Goal: Task Accomplishment & Management: Complete application form

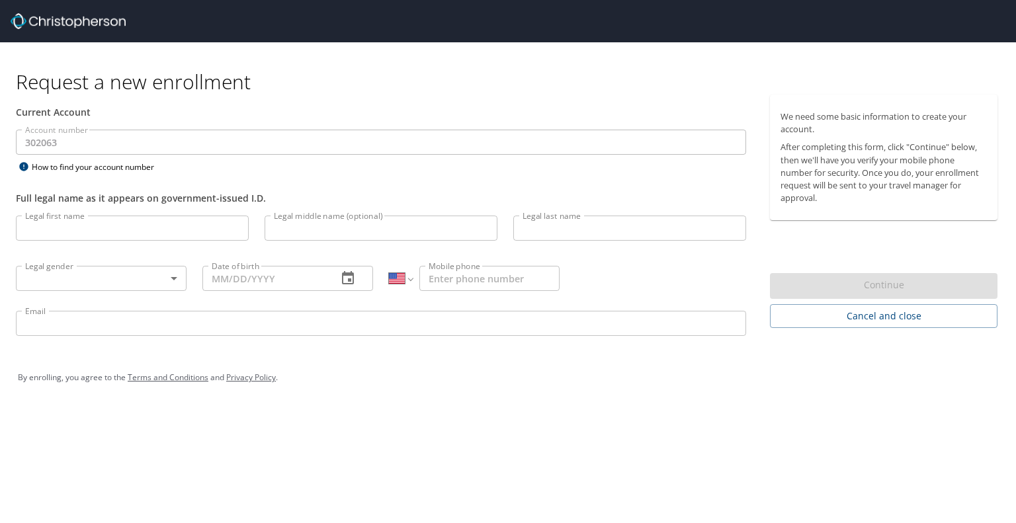
select select "US"
click at [145, 228] on input "Legal first name" at bounding box center [132, 228] width 233 height 25
type input "[PERSON_NAME]"
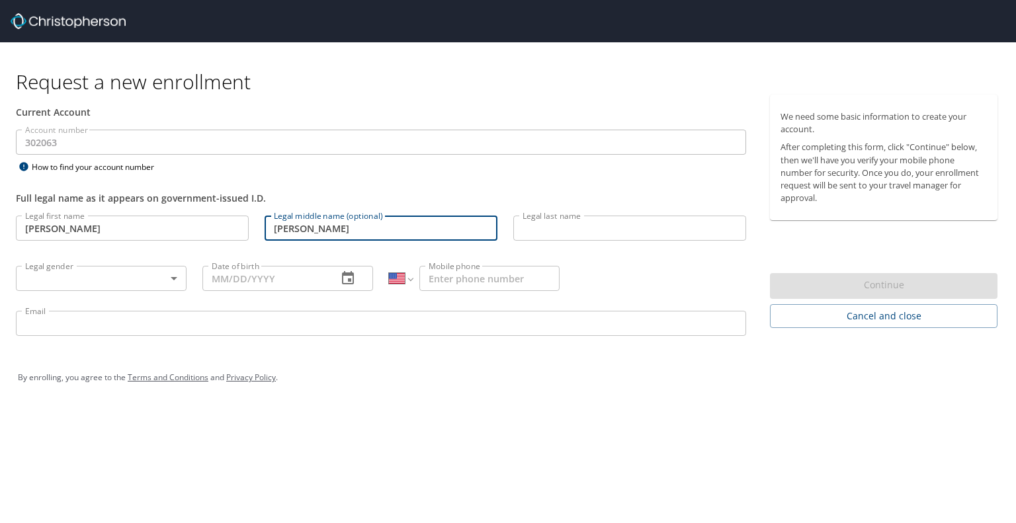
type input "[PERSON_NAME]"
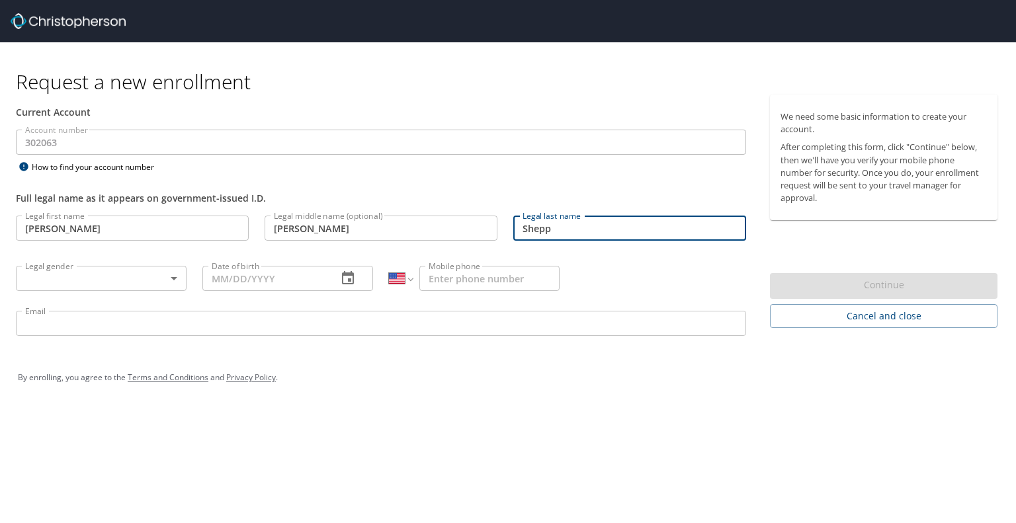
type input "Shepp"
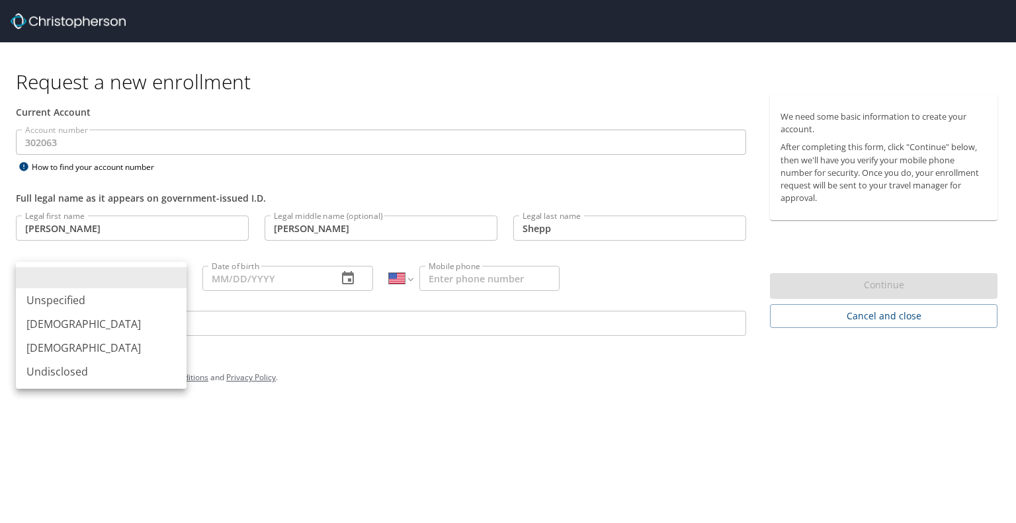
click at [161, 285] on body "Request a new enrollment Current Account Account number 302063 Account number H…" at bounding box center [508, 261] width 1016 height 523
click at [105, 356] on li "[DEMOGRAPHIC_DATA]" at bounding box center [101, 348] width 171 height 24
type input "[DEMOGRAPHIC_DATA]"
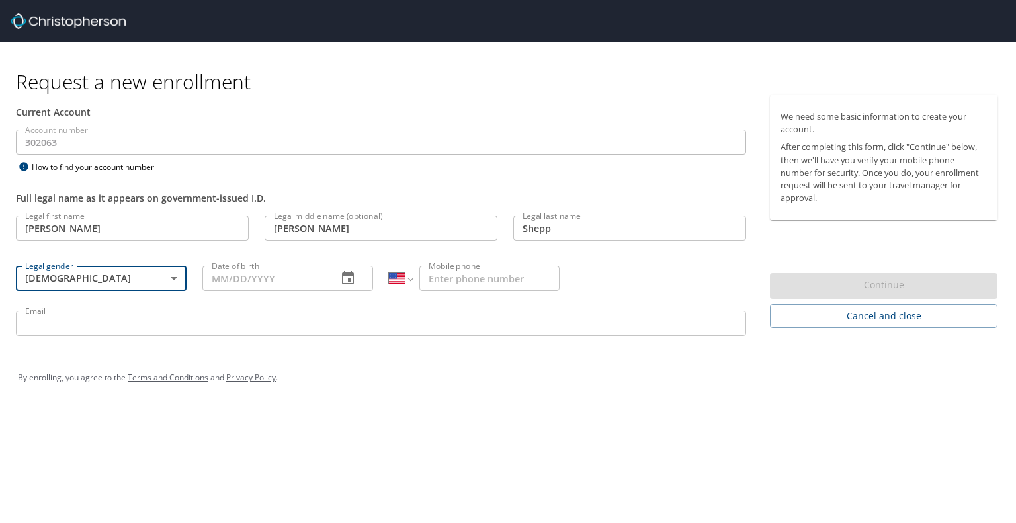
click at [255, 282] on input "Date of birth" at bounding box center [264, 278] width 124 height 25
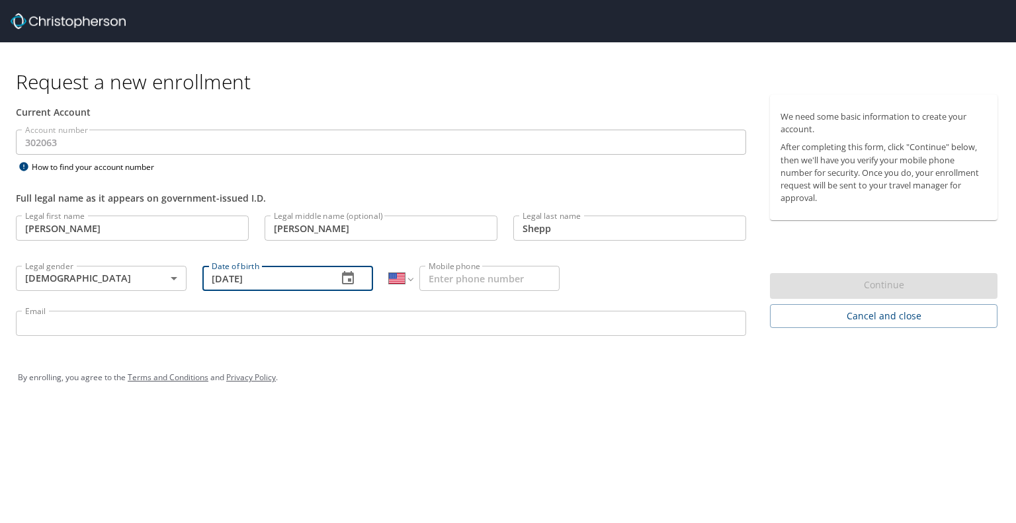
type input "[DATE]"
click at [509, 276] on input "Mobile phone" at bounding box center [489, 278] width 140 height 25
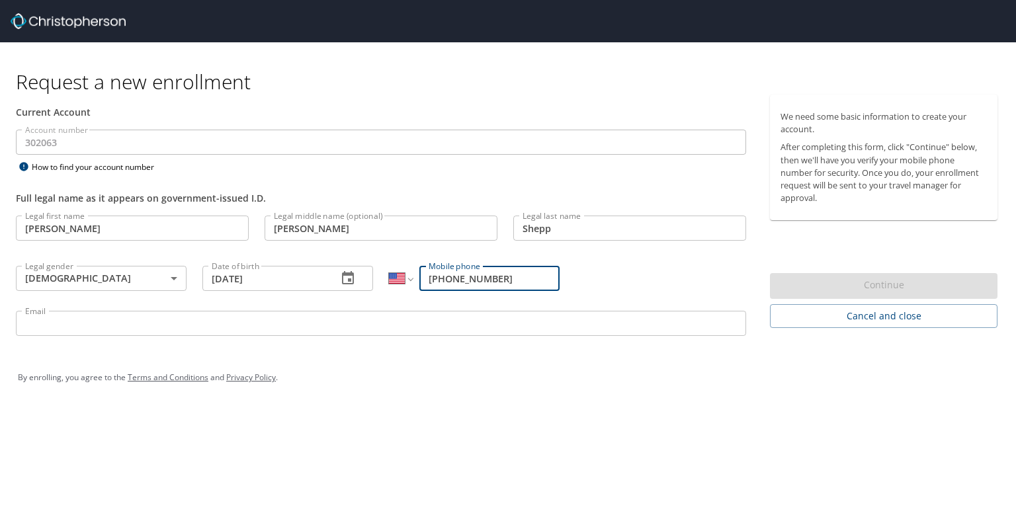
type input "[PHONE_NUMBER]"
click at [281, 321] on input "Email" at bounding box center [381, 323] width 730 height 25
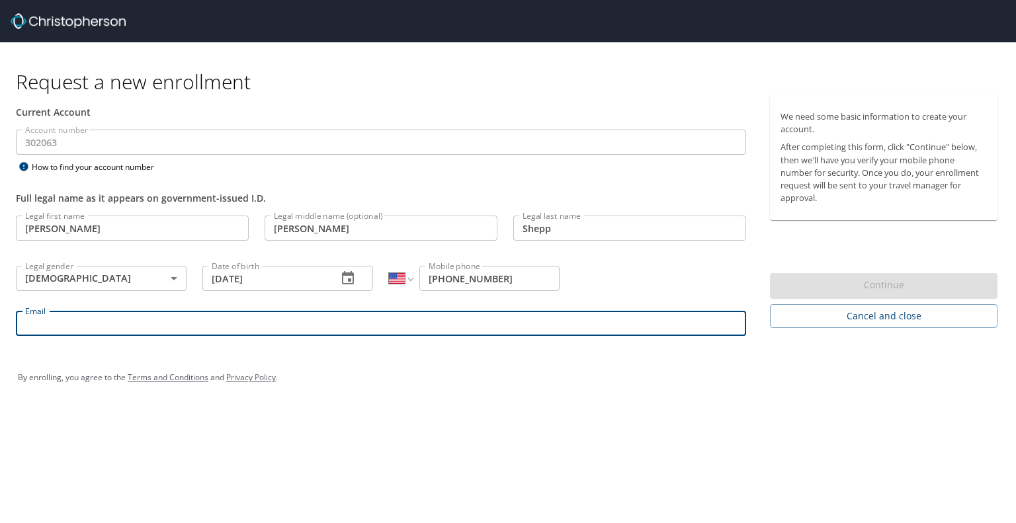
type input "[PERSON_NAME][EMAIL_ADDRESS][DOMAIN_NAME]"
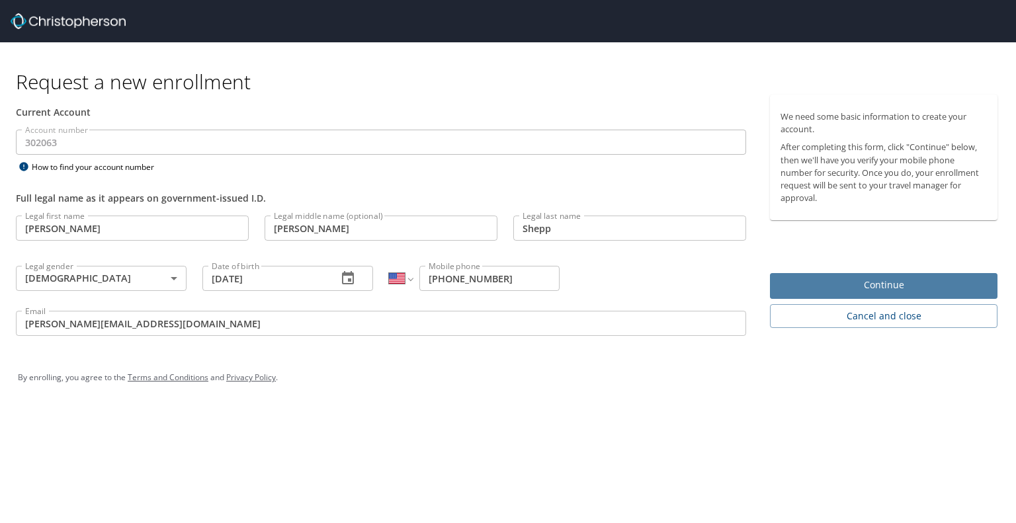
click at [858, 289] on span "Continue" at bounding box center [883, 285] width 206 height 17
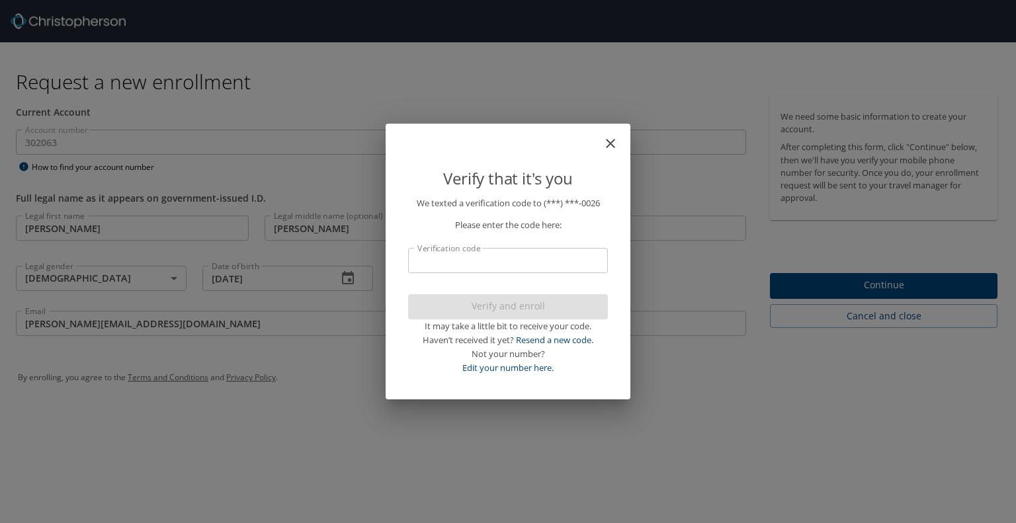
click at [503, 262] on input "Verification code" at bounding box center [508, 260] width 200 height 25
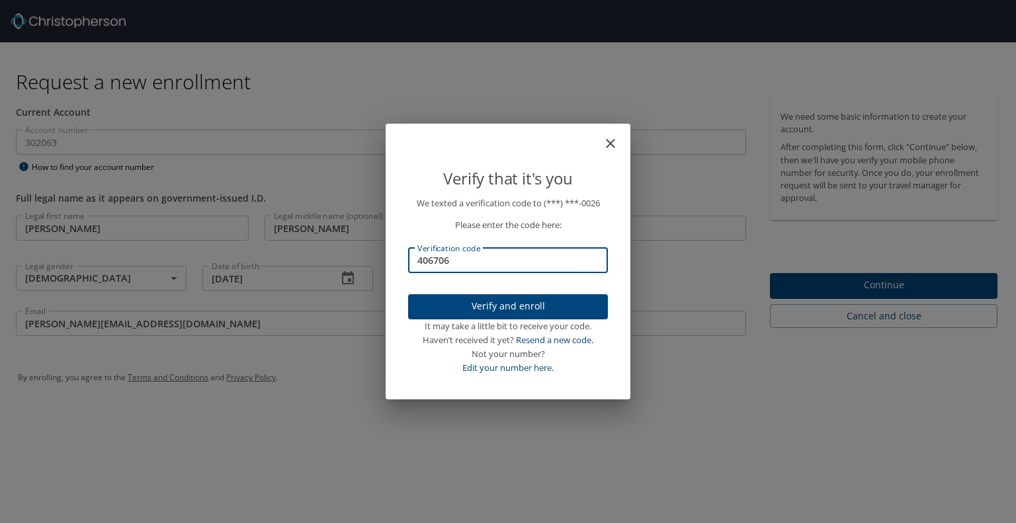
type input "406706"
click at [498, 312] on span "Verify and enroll" at bounding box center [508, 306] width 179 height 17
